Goal: Find contact information: Obtain details needed to contact an individual or organization

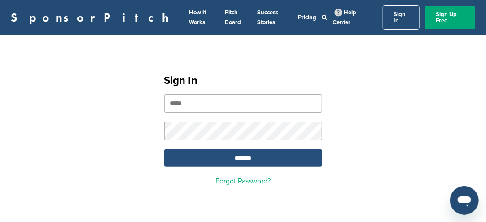
type input "**********"
click at [234, 149] on input "*******" at bounding box center [243, 157] width 158 height 17
click at [232, 153] on input "*******" at bounding box center [243, 157] width 158 height 17
click at [232, 152] on input "*******" at bounding box center [243, 157] width 158 height 17
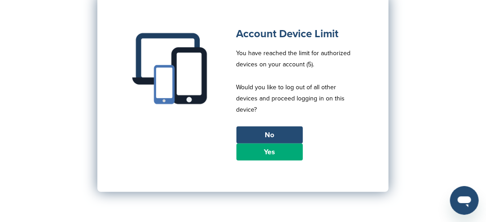
scroll to position [90, 0]
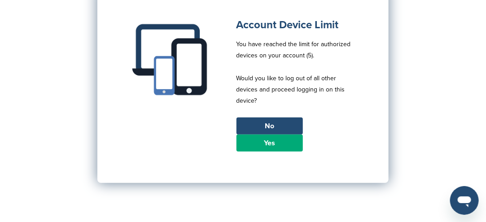
click at [257, 142] on link "Yes" at bounding box center [269, 143] width 66 height 17
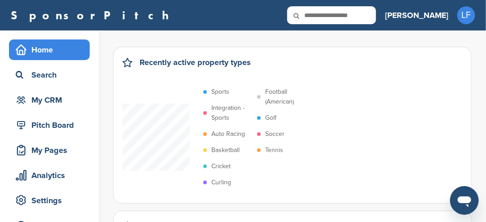
click at [271, 134] on p "Soccer" at bounding box center [274, 134] width 19 height 10
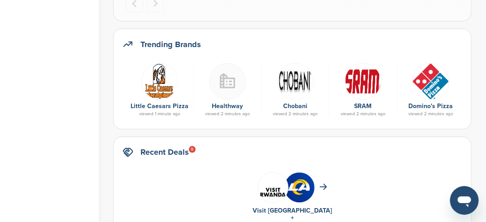
scroll to position [404, 0]
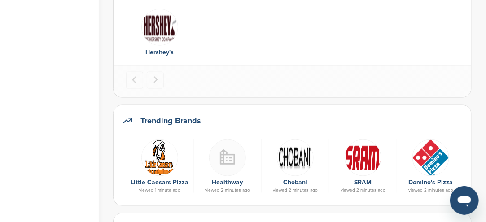
click at [153, 165] on img at bounding box center [159, 158] width 37 height 37
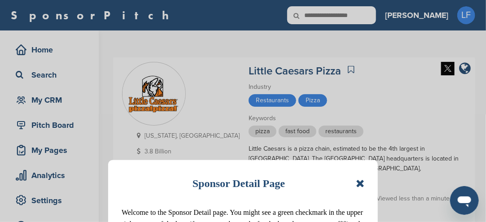
click at [362, 184] on icon at bounding box center [360, 183] width 9 height 11
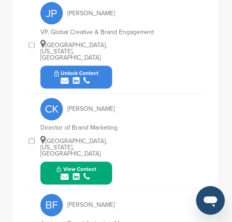
scroll to position [859, 0]
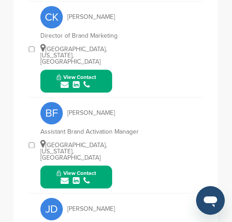
drag, startPoint x: 119, startPoint y: 140, endPoint x: 96, endPoint y: 178, distance: 44.3
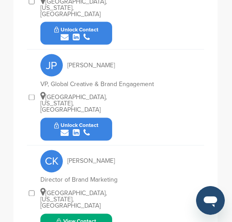
scroll to position [669, 0]
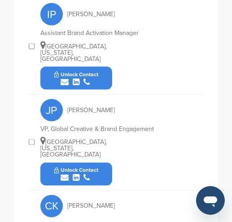
click at [100, 161] on button "Unlock Contact" at bounding box center [77, 174] width 66 height 27
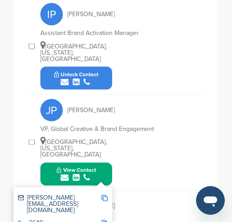
click at [104, 195] on img at bounding box center [104, 198] width 6 height 6
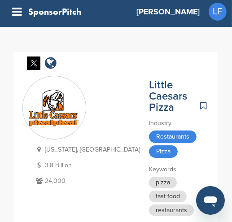
scroll to position [0, 0]
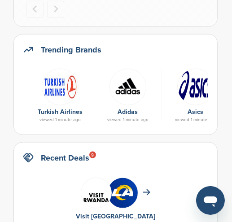
scroll to position [493, 0]
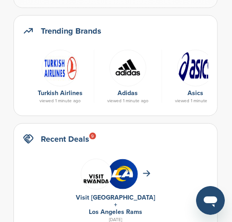
click at [128, 71] on img at bounding box center [127, 68] width 37 height 37
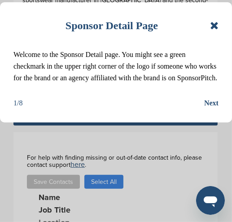
scroll to position [269, 0]
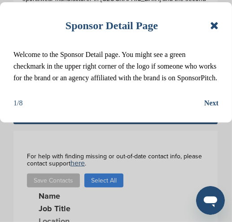
click at [214, 29] on icon at bounding box center [214, 25] width 9 height 11
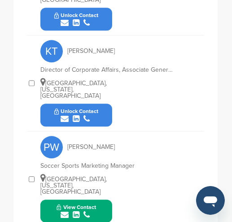
scroll to position [1122, 0]
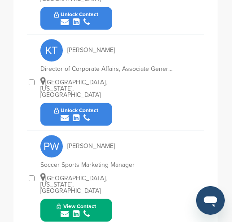
click at [95, 210] on div "submit" at bounding box center [76, 214] width 39 height 9
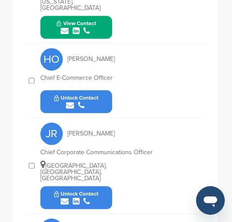
scroll to position [812, 0]
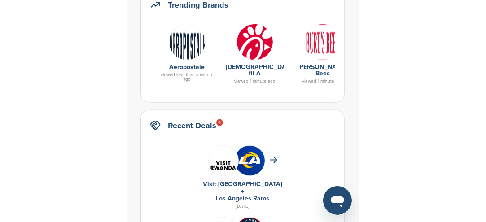
scroll to position [493, 0]
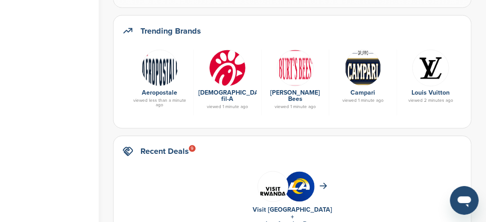
click at [222, 73] on img at bounding box center [227, 68] width 37 height 37
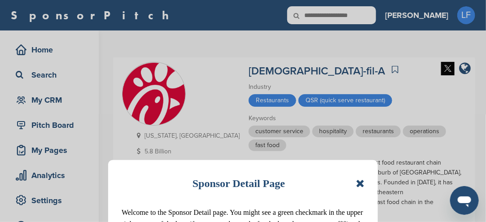
click at [360, 183] on icon at bounding box center [360, 183] width 9 height 11
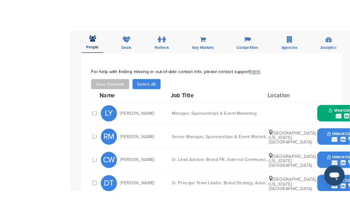
scroll to position [314, 0]
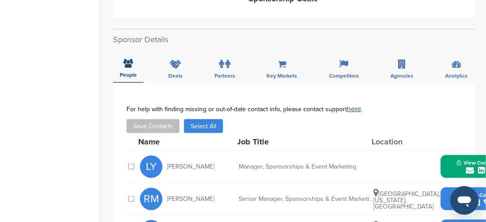
click at [454, 153] on button "View Contact" at bounding box center [476, 166] width 61 height 27
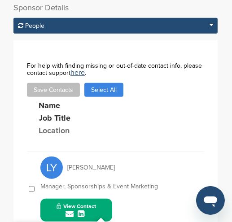
scroll to position [397, 0]
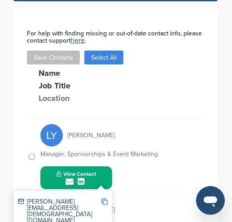
drag, startPoint x: 101, startPoint y: 176, endPoint x: 93, endPoint y: 179, distance: 9.1
click at [93, 179] on button "View Contact" at bounding box center [76, 178] width 61 height 27
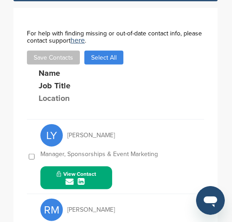
click at [94, 179] on button "View Contact" at bounding box center [76, 178] width 61 height 27
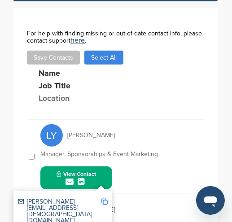
click at [104, 199] on img at bounding box center [104, 202] width 6 height 6
